Goal: Find contact information: Find contact information

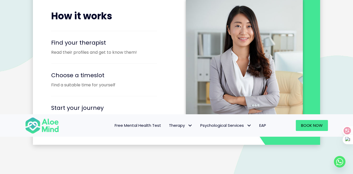
scroll to position [865, 0]
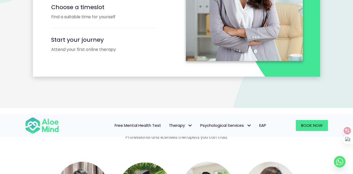
scroll to position [854, 0]
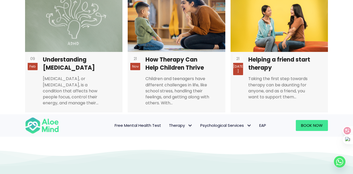
scroll to position [1443, 0]
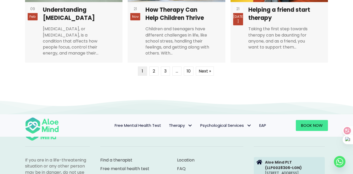
scroll to position [1509, 0]
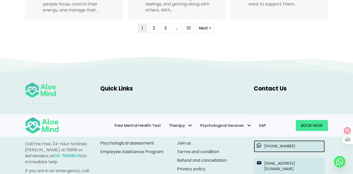
click at [278, 144] on p "[PHONE_NUMBER]" at bounding box center [293, 146] width 58 height 5
